Goal: Information Seeking & Learning: Learn about a topic

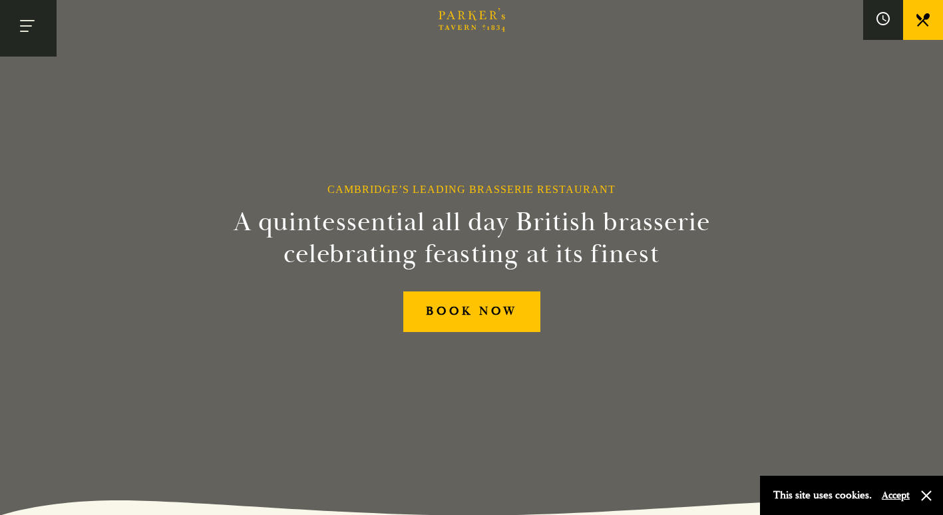
click at [25, 21] on button "Toggle navigation" at bounding box center [28, 28] width 57 height 57
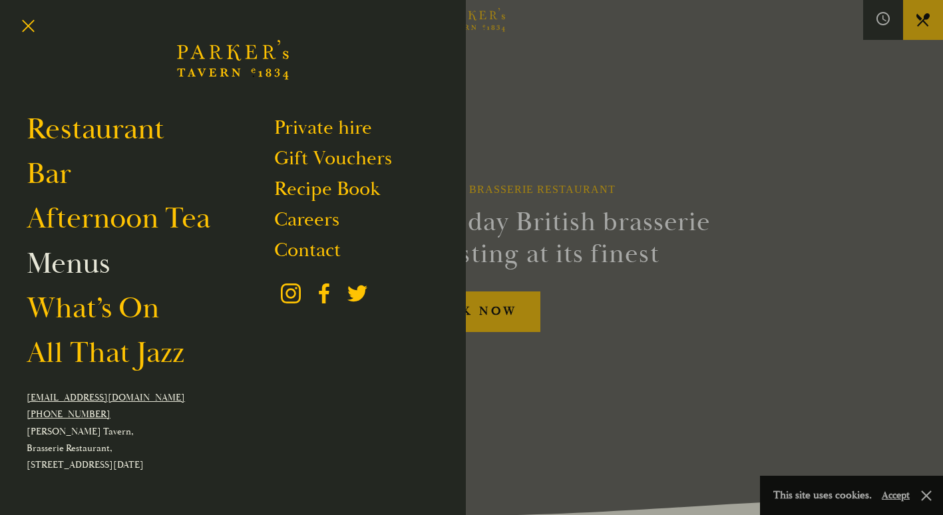
click at [70, 262] on link "Menus" at bounding box center [68, 263] width 83 height 37
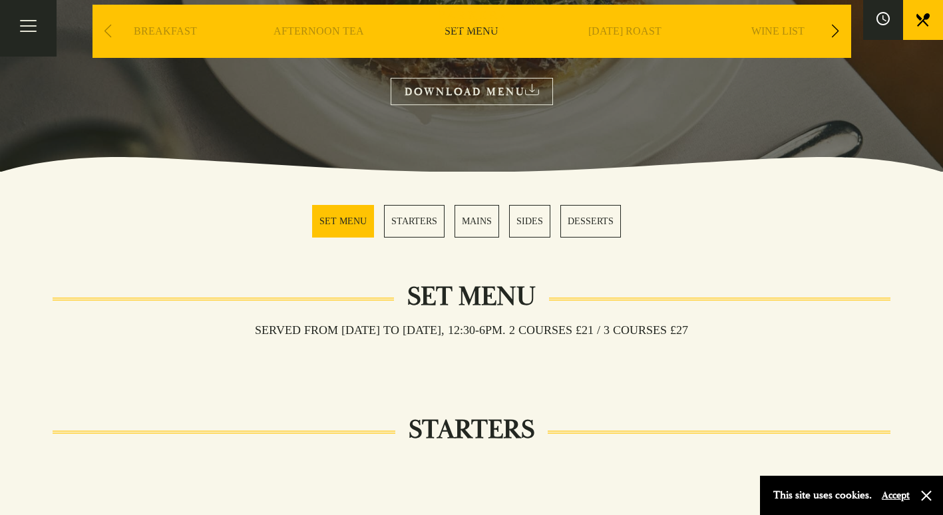
scroll to position [333, 0]
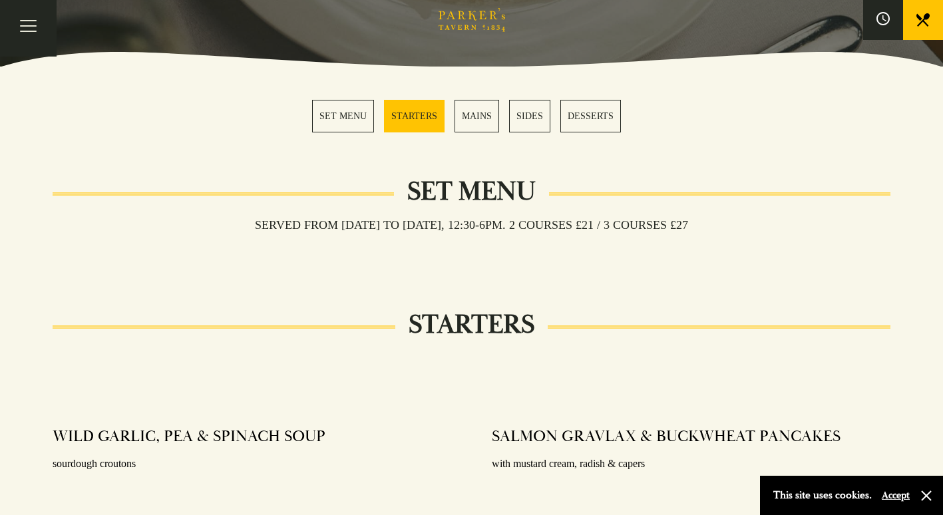
click at [476, 115] on link "MAINS" at bounding box center [477, 116] width 45 height 33
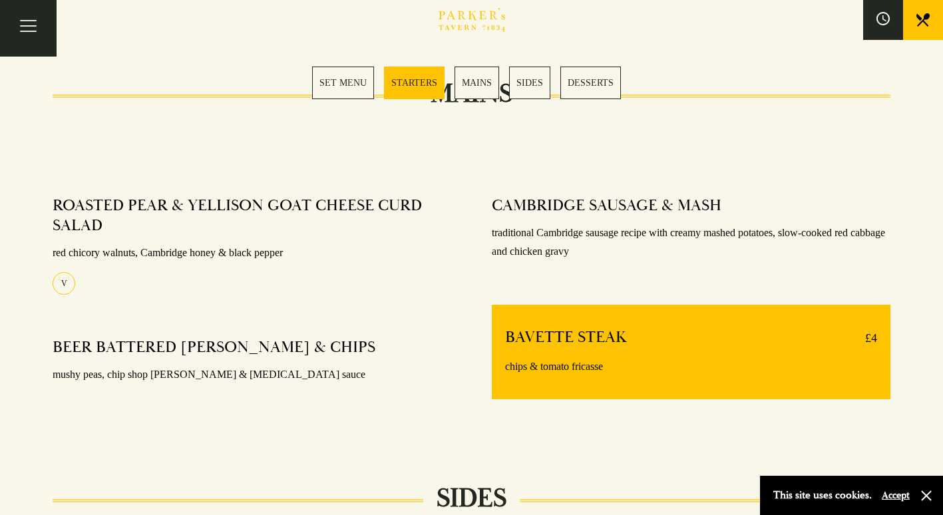
scroll to position [927, 0]
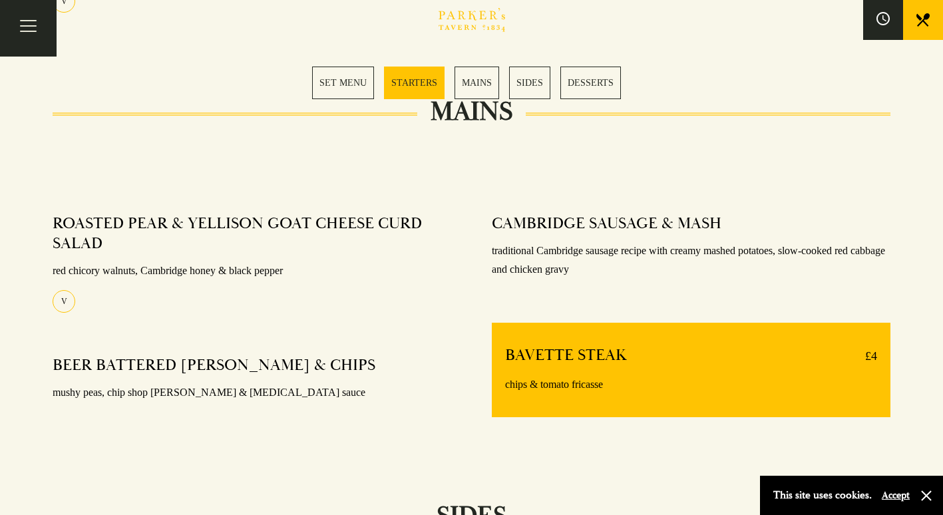
click at [487, 85] on link "MAINS" at bounding box center [477, 83] width 45 height 33
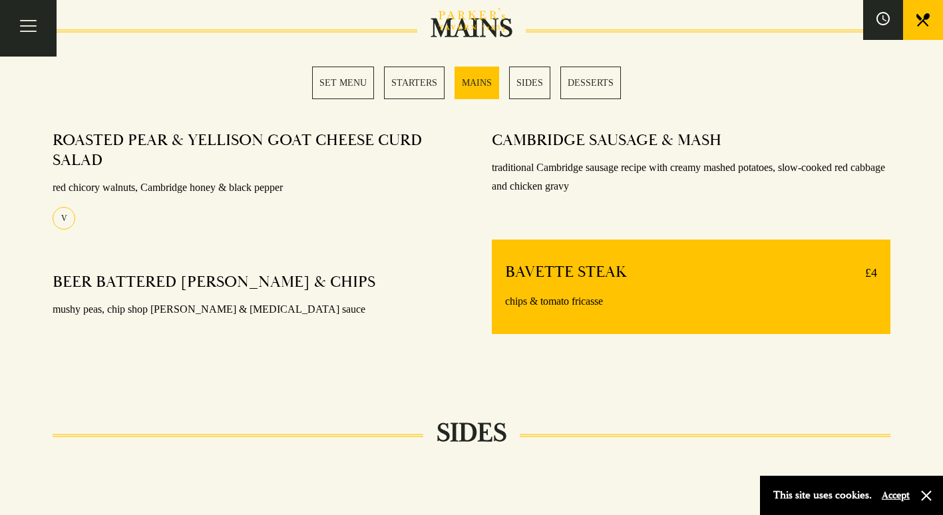
scroll to position [1037, 0]
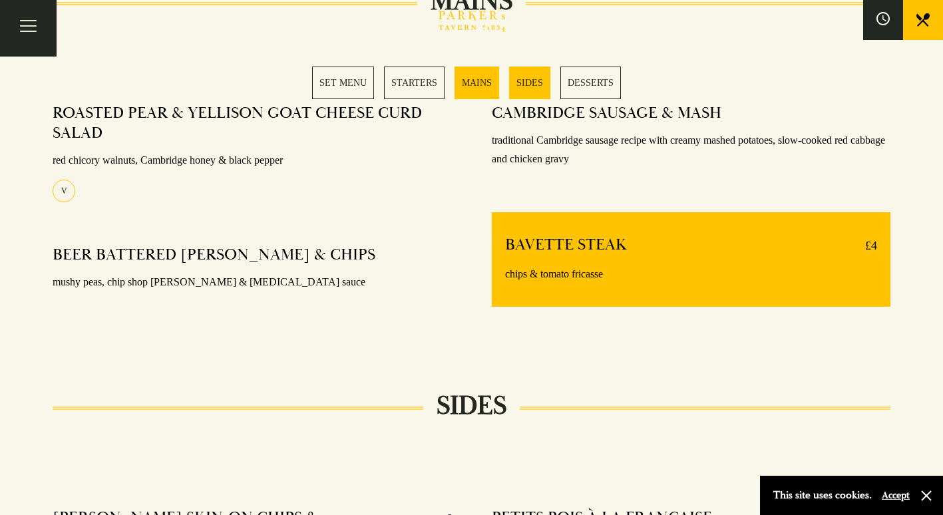
click at [531, 88] on link "SIDES" at bounding box center [529, 83] width 41 height 33
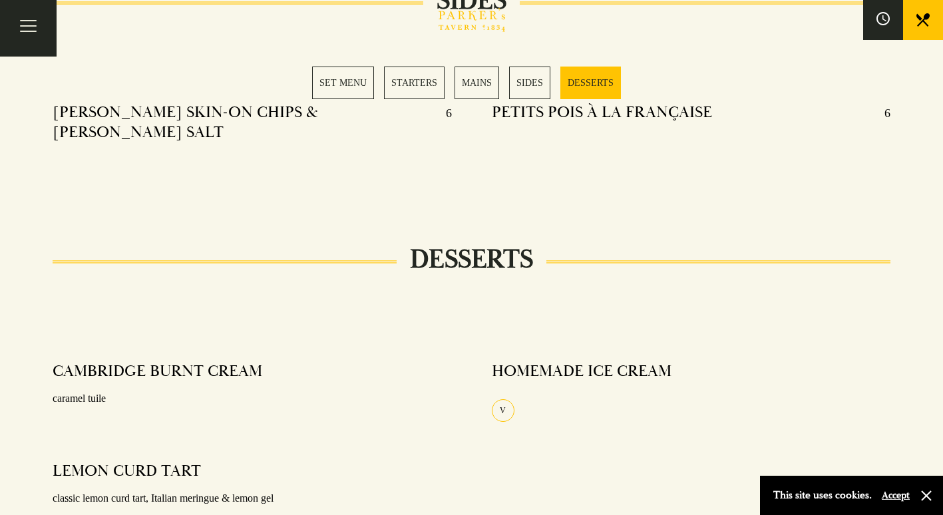
click at [589, 83] on link "DESSERTS" at bounding box center [591, 83] width 61 height 33
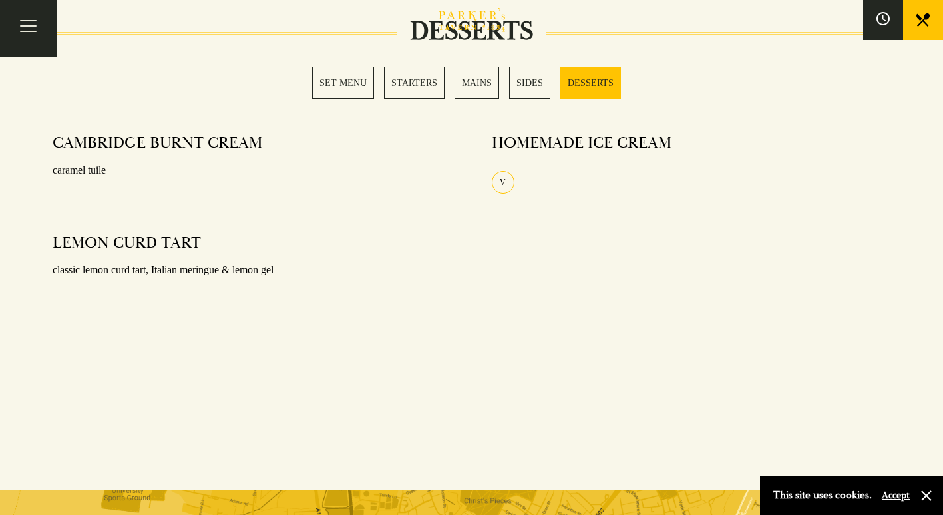
scroll to position [1683, 0]
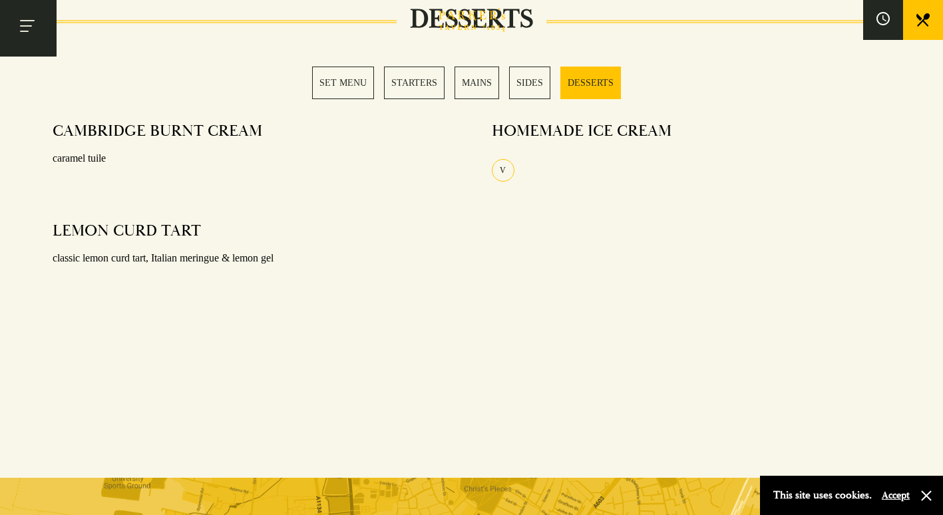
click at [24, 29] on button "Toggle navigation" at bounding box center [28, 28] width 57 height 57
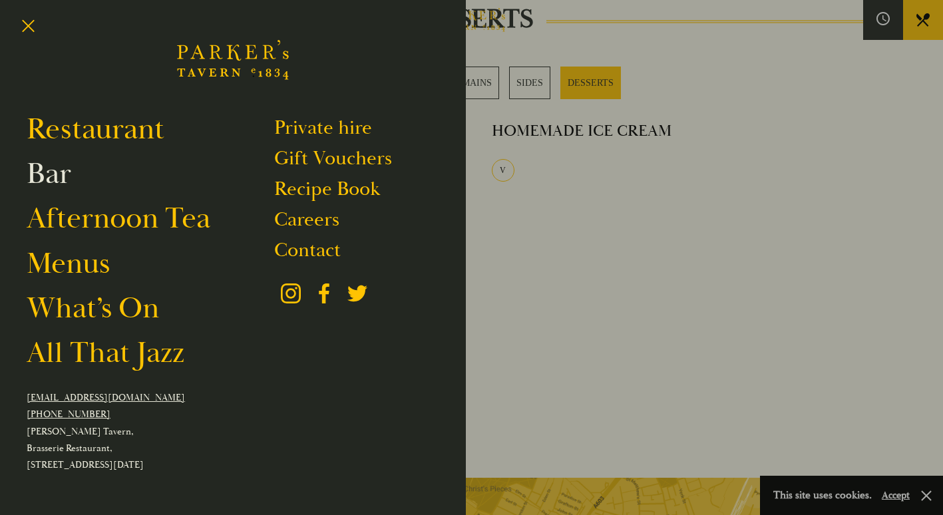
click at [53, 172] on link "Bar" at bounding box center [49, 173] width 45 height 37
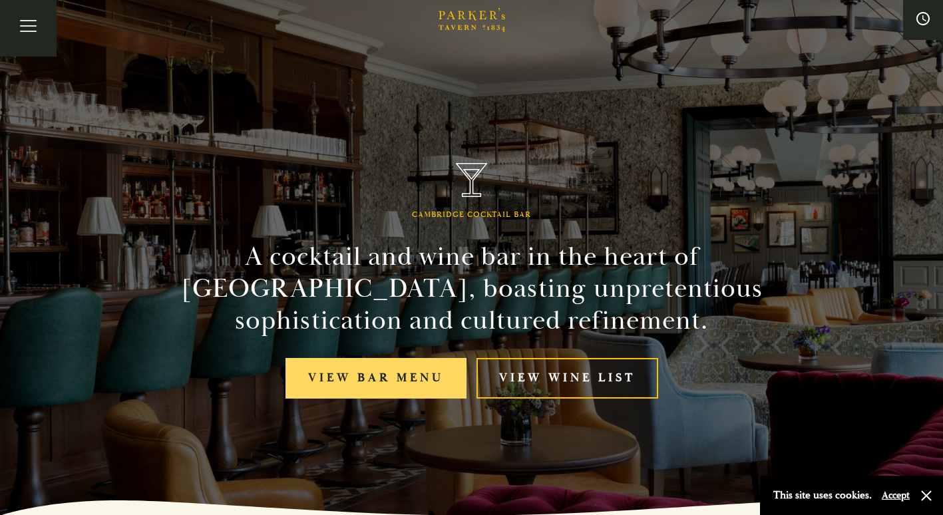
click at [409, 382] on link "View bar menu" at bounding box center [376, 378] width 181 height 41
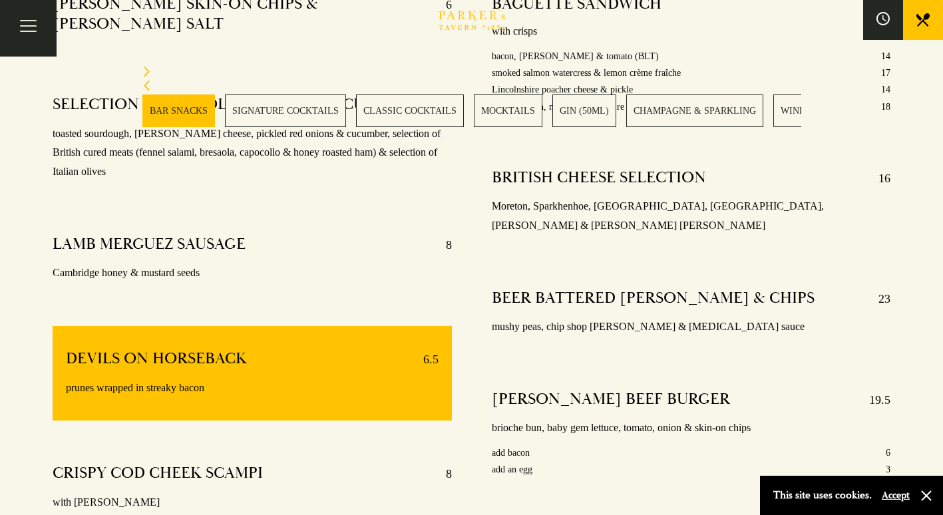
scroll to position [666, 0]
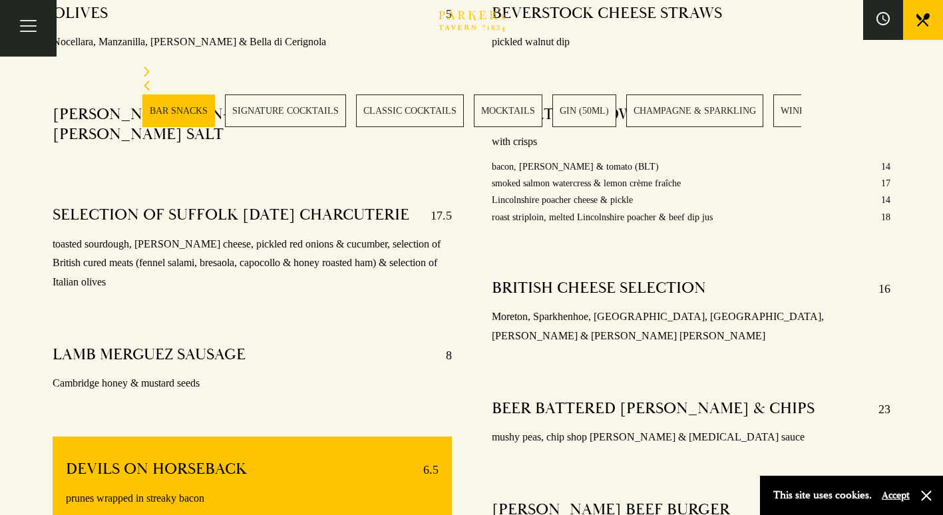
click at [664, 428] on p "mushy peas, chip shop curry & tartar sauce" at bounding box center [691, 437] width 399 height 19
click at [31, 32] on button "Toggle navigation" at bounding box center [28, 28] width 57 height 57
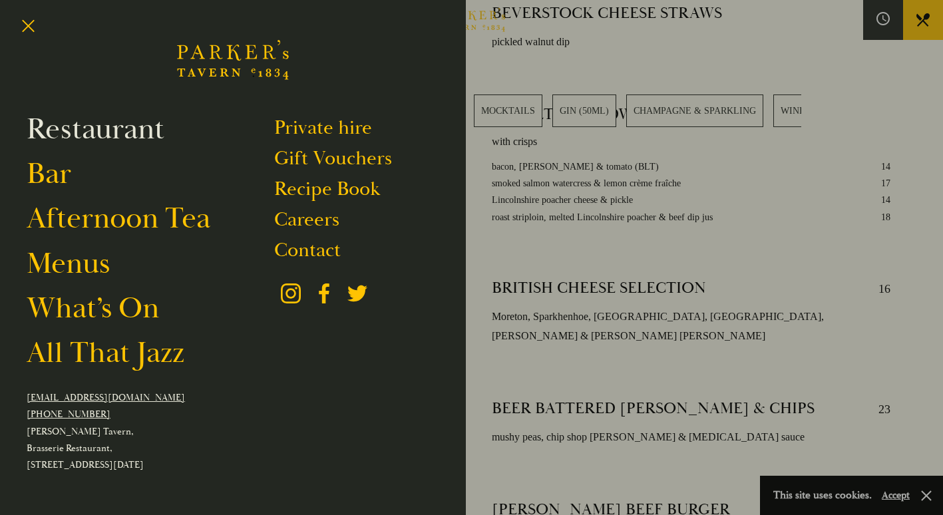
click at [69, 131] on link "Restaurant" at bounding box center [96, 129] width 138 height 37
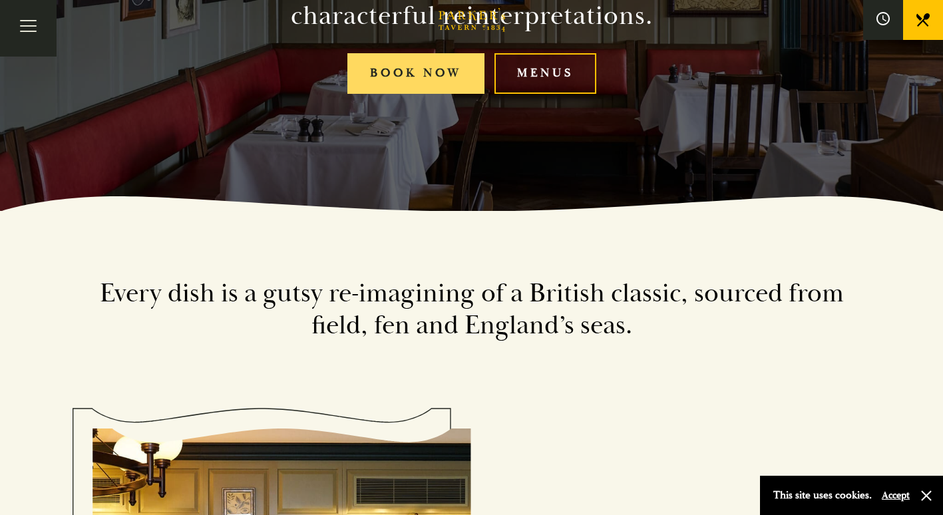
scroll to position [222, 0]
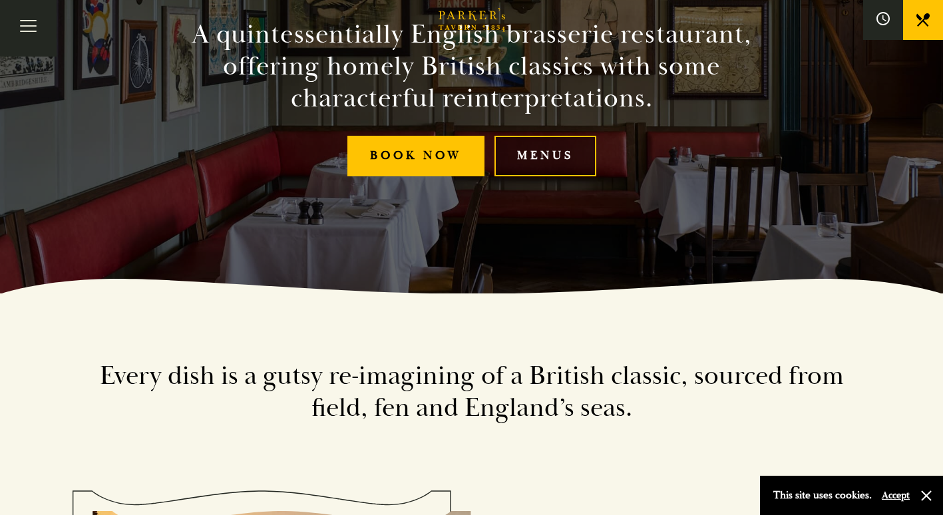
click at [563, 155] on link "Menus" at bounding box center [546, 156] width 102 height 41
